Goal: Information Seeking & Learning: Check status

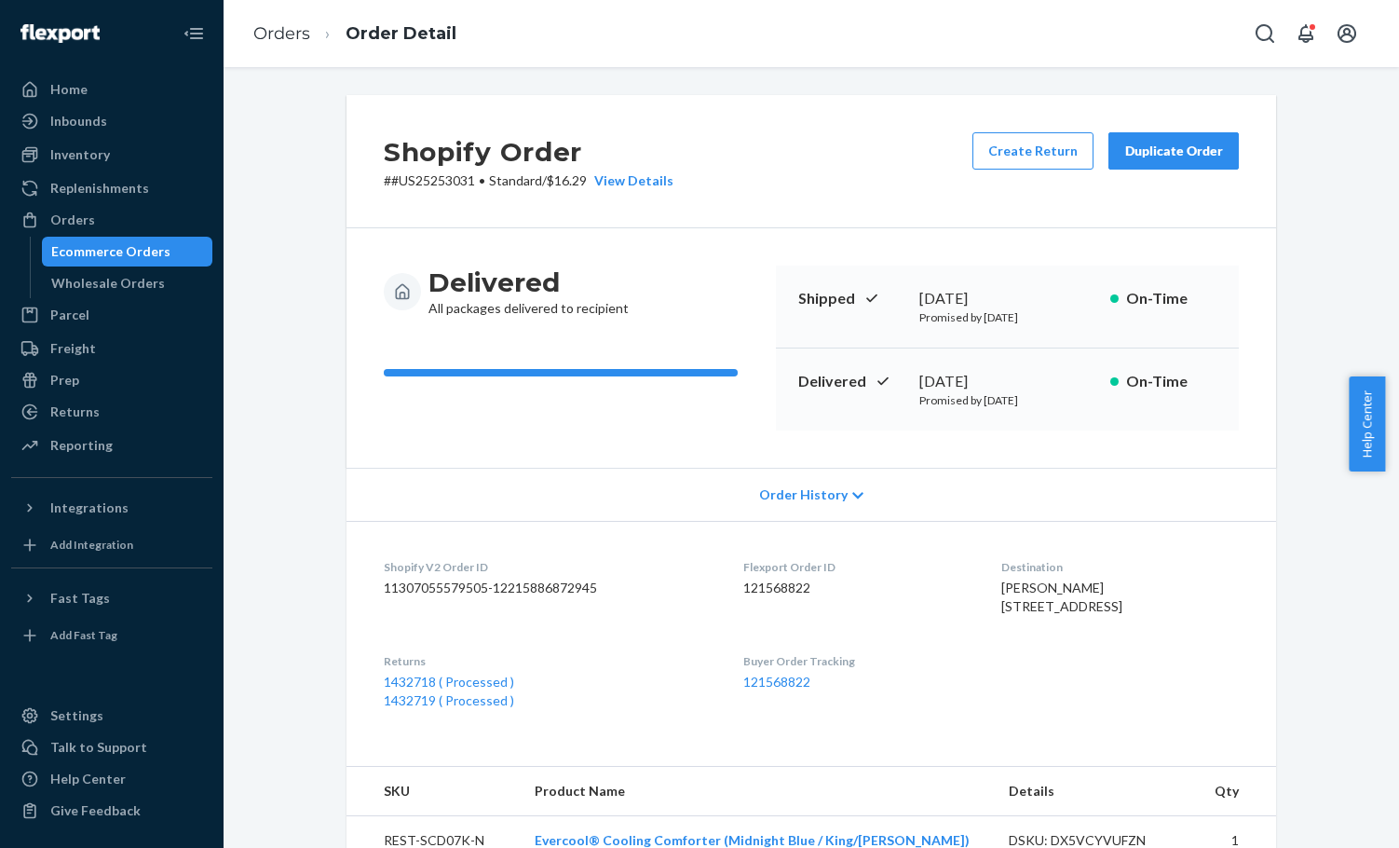
drag, startPoint x: 132, startPoint y: 251, endPoint x: 204, endPoint y: 259, distance: 72.2
click at [132, 251] on div "Ecommerce Orders" at bounding box center [110, 251] width 119 height 19
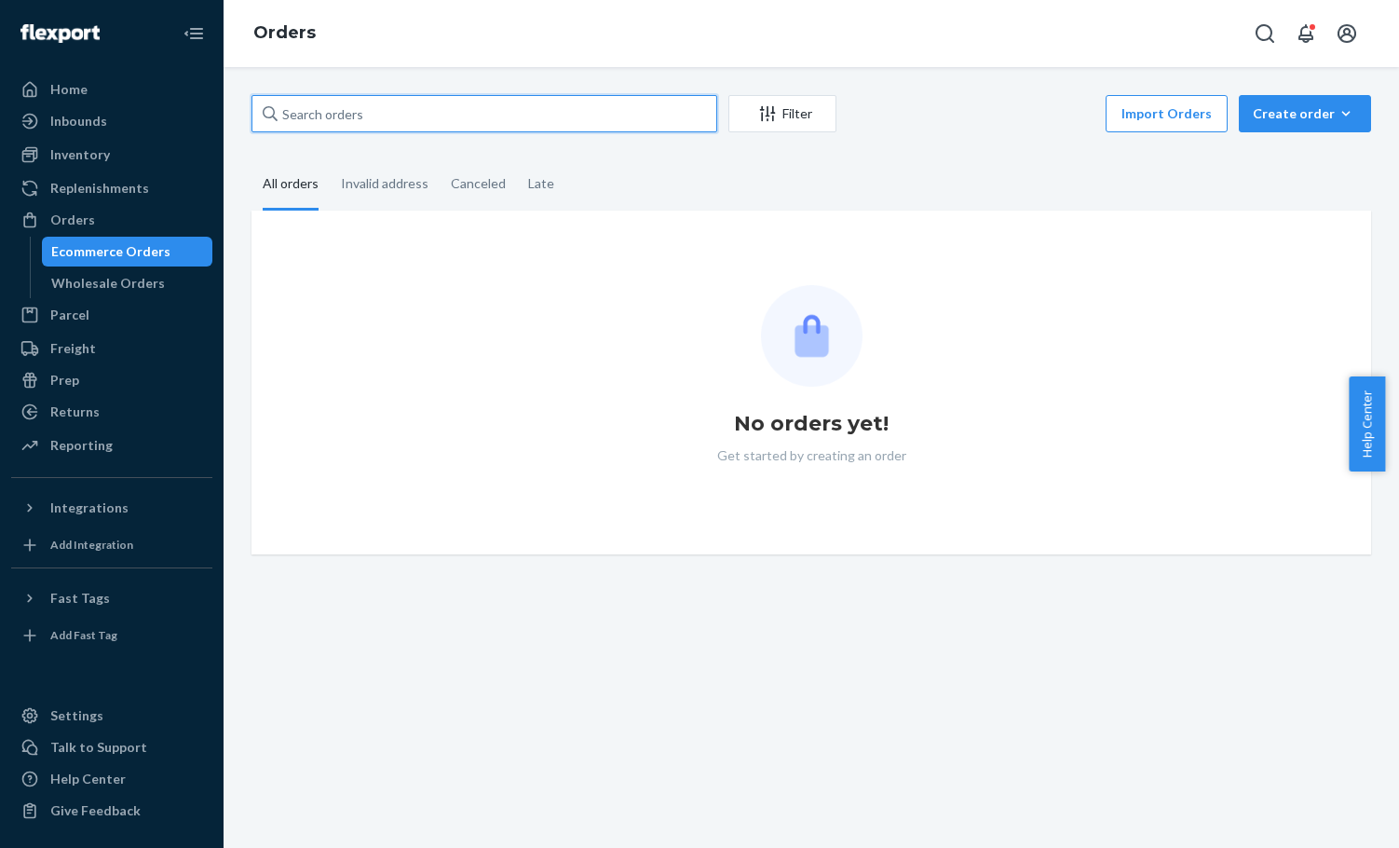
click at [471, 109] on input "text" at bounding box center [485, 113] width 466 height 37
paste input "#US25324155"
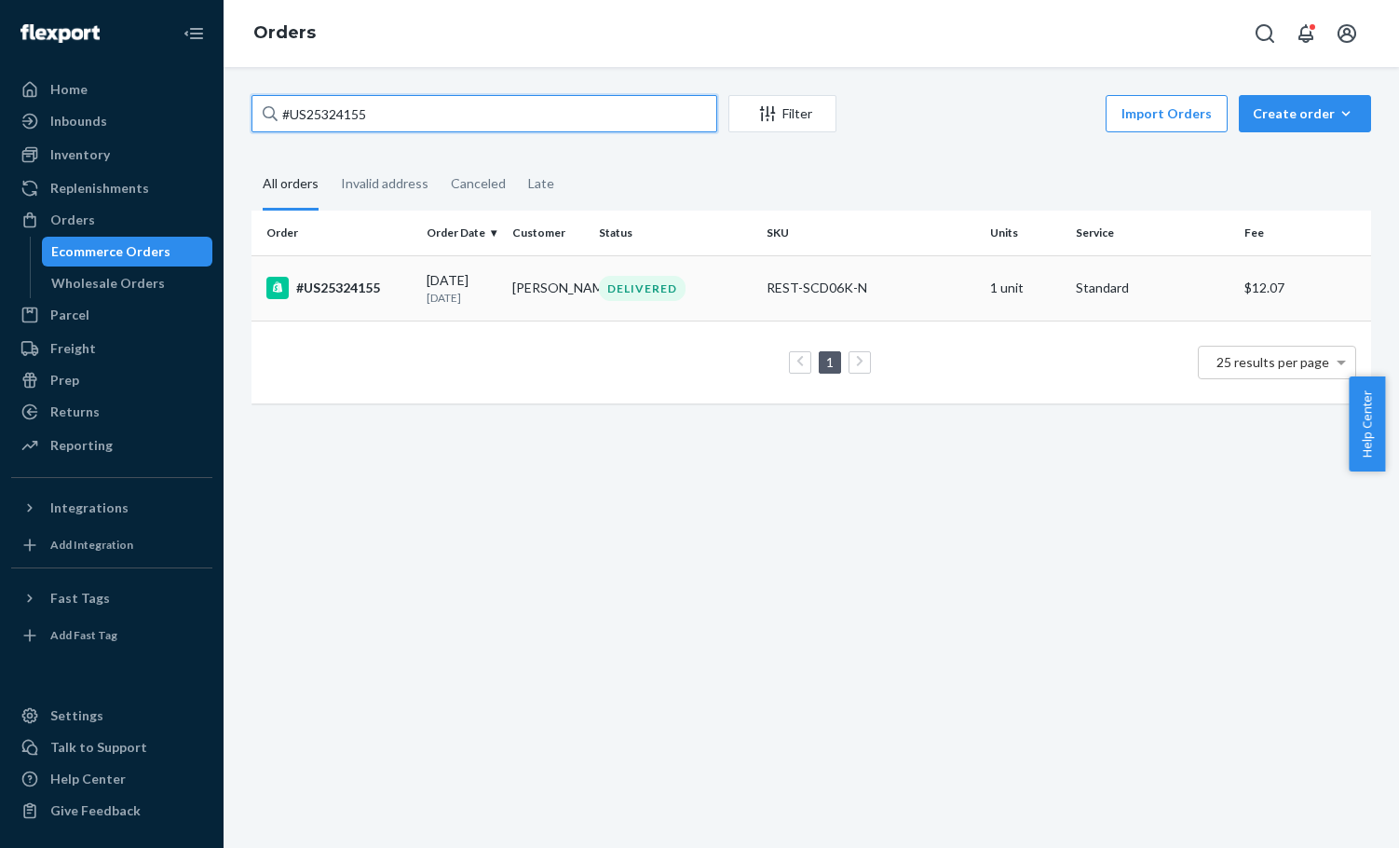
type input "#US25324155"
click at [710, 282] on div "DELIVERED" at bounding box center [675, 288] width 160 height 25
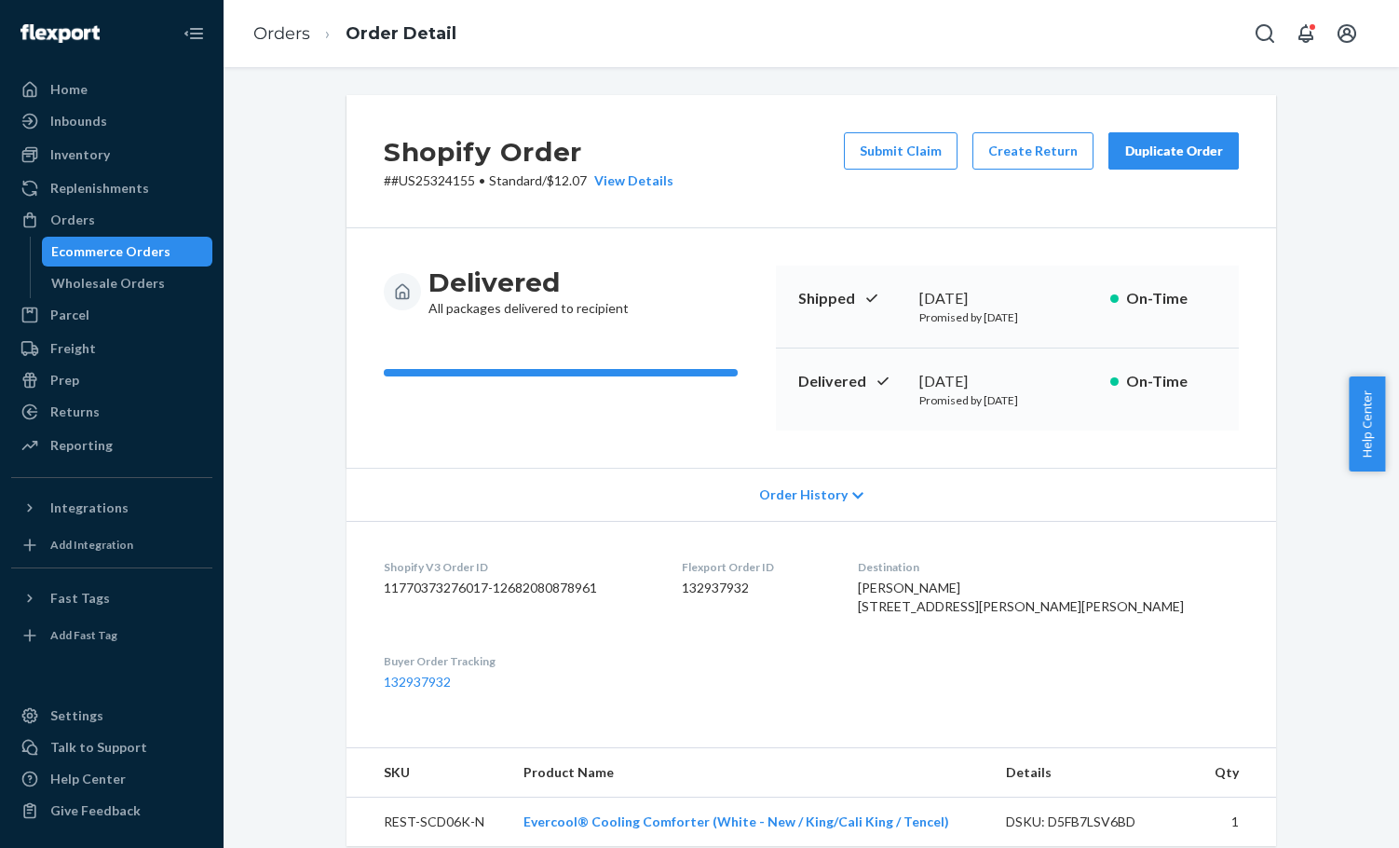
drag, startPoint x: 925, startPoint y: 382, endPoint x: 1000, endPoint y: 384, distance: 74.6
click at [1000, 384] on div "Delivered [DATE] Promised by [DATE] On-Time" at bounding box center [1007, 389] width 463 height 82
drag, startPoint x: 914, startPoint y: 403, endPoint x: 1047, endPoint y: 403, distance: 133.2
click at [1047, 403] on p "Promised by [DATE]" at bounding box center [1008, 400] width 176 height 16
click at [1021, 403] on p "Promised by [DATE]" at bounding box center [1008, 400] width 176 height 16
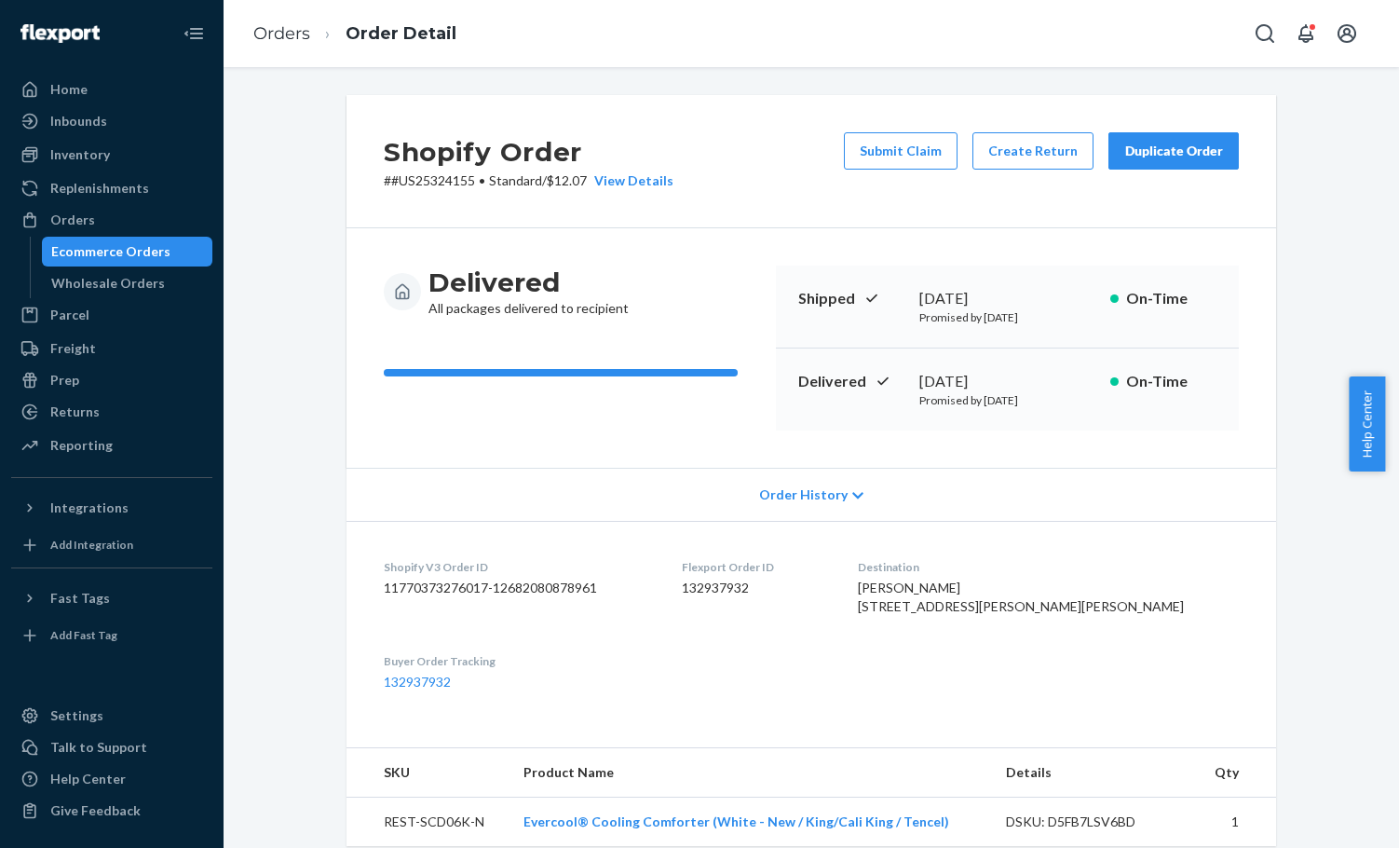
click at [1061, 414] on div "Delivered [DATE] Promised by [DATE] On-Time" at bounding box center [1007, 389] width 463 height 82
